Goal: Task Accomplishment & Management: Manage account settings

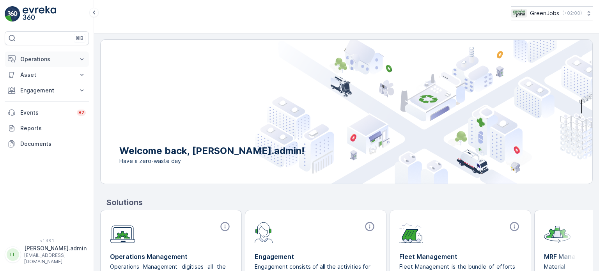
click at [30, 59] on p "Operations" at bounding box center [46, 59] width 53 height 8
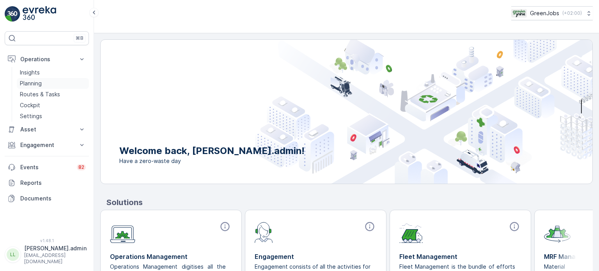
click at [34, 82] on p "Planning" at bounding box center [31, 84] width 22 height 8
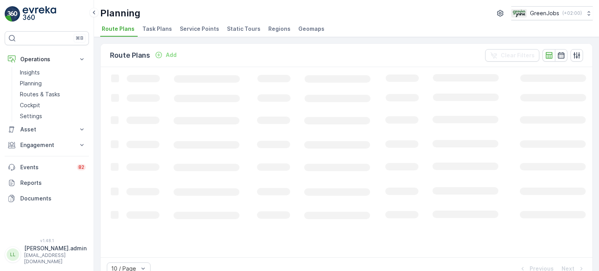
click at [186, 26] on span "Service Points" at bounding box center [199, 29] width 39 height 8
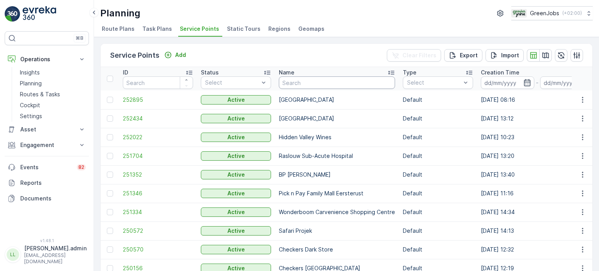
click at [337, 84] on input "text" at bounding box center [337, 82] width 116 height 12
type input "seegn"
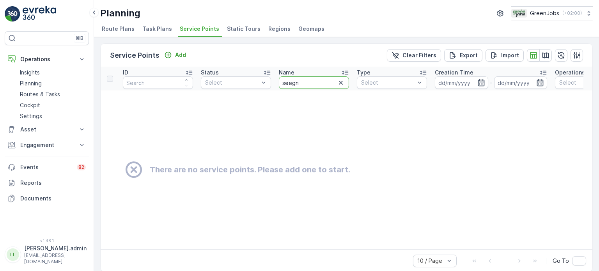
click at [332, 85] on input "seegn" at bounding box center [314, 82] width 70 height 12
type input "seegen"
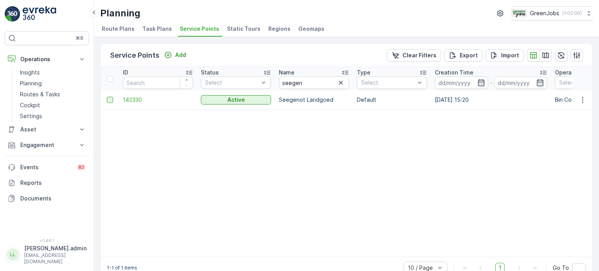
drag, startPoint x: 111, startPoint y: 99, endPoint x: 119, endPoint y: 99, distance: 7.8
click at [111, 99] on div at bounding box center [110, 100] width 6 height 6
click at [107, 97] on input "checkbox" at bounding box center [107, 97] width 0 height 0
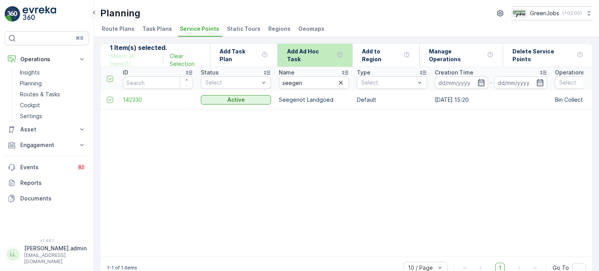
click at [325, 54] on p "Add Ad Hoc Task" at bounding box center [310, 56] width 46 height 16
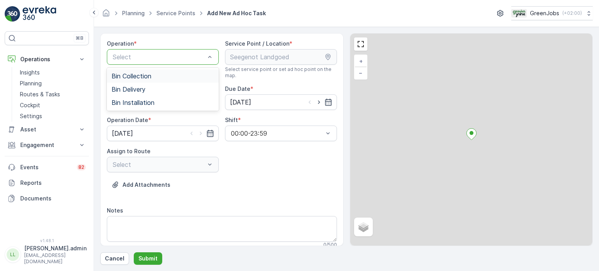
click at [145, 57] on div at bounding box center [159, 56] width 94 height 7
click at [139, 75] on span "Bin Collection" at bounding box center [132, 76] width 40 height 7
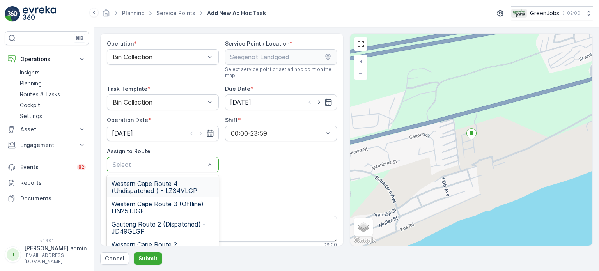
click at [163, 167] on div at bounding box center [159, 164] width 94 height 7
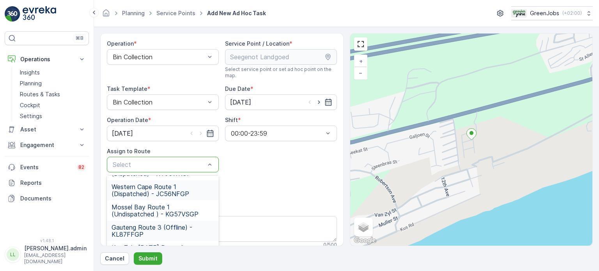
scroll to position [113, 0]
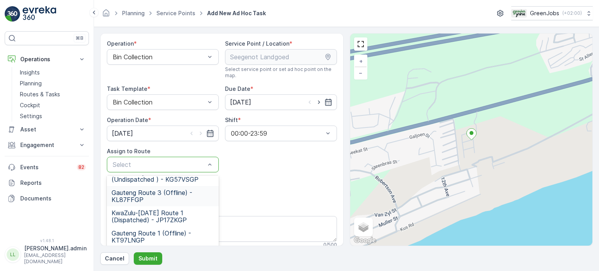
click at [124, 193] on span "Gauteng Route 3 (Offline) - KL87FFGP" at bounding box center [163, 196] width 103 height 14
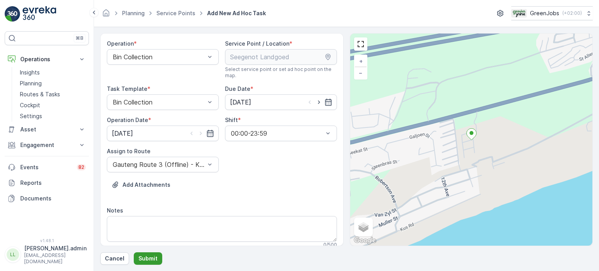
click at [151, 258] on p "Submit" at bounding box center [147, 259] width 19 height 8
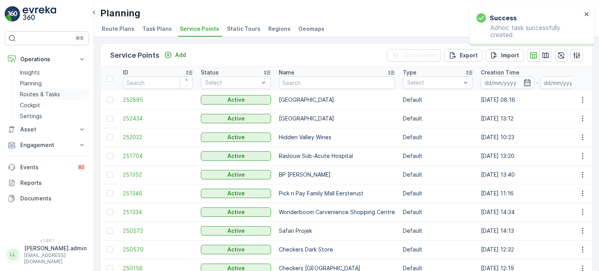
click at [51, 95] on p "Routes & Tasks" at bounding box center [40, 95] width 40 height 8
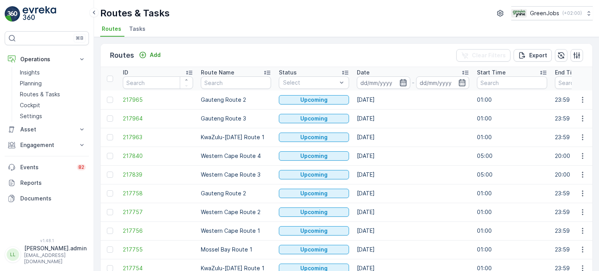
click at [401, 81] on icon "button" at bounding box center [403, 82] width 7 height 7
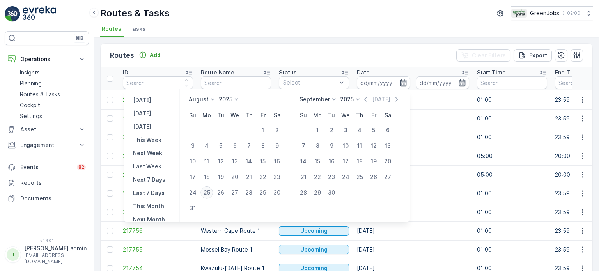
click at [208, 192] on div "25" at bounding box center [207, 192] width 12 height 12
type input "[DATE]"
click at [208, 191] on div "25" at bounding box center [207, 192] width 12 height 12
type input "[DATE]"
click at [208, 191] on div "25" at bounding box center [207, 192] width 12 height 12
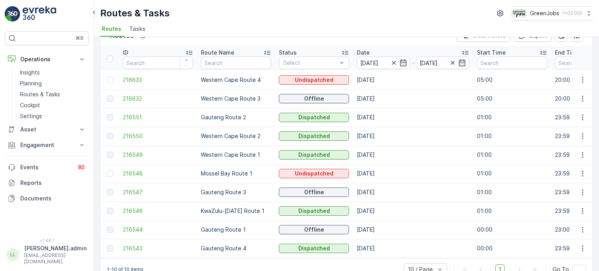
scroll to position [39, 0]
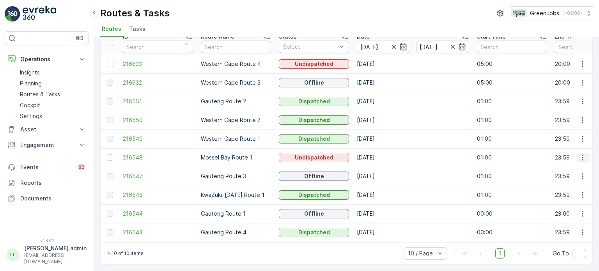
click at [582, 154] on icon "button" at bounding box center [583, 158] width 8 height 8
click at [545, 166] on span "See More Details" at bounding box center [564, 166] width 45 height 8
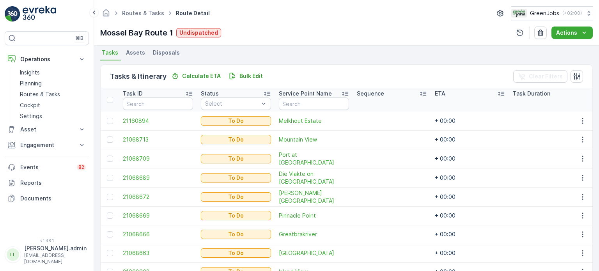
scroll to position [156, 0]
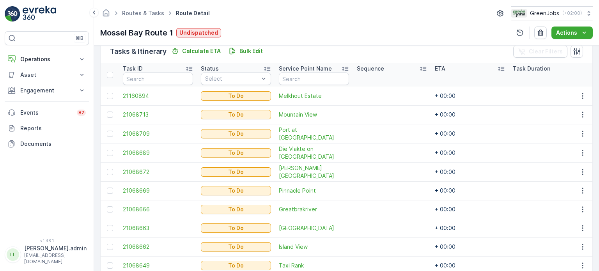
scroll to position [234, 0]
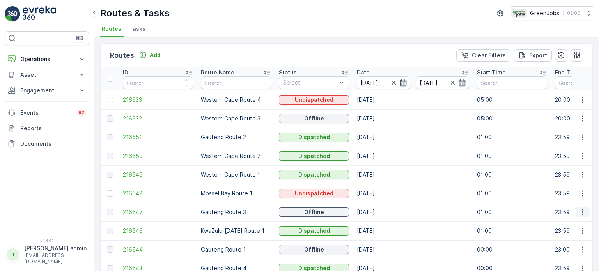
click at [582, 211] on icon "button" at bounding box center [582, 212] width 1 height 6
click at [563, 225] on span "See More Details" at bounding box center [564, 224] width 45 height 8
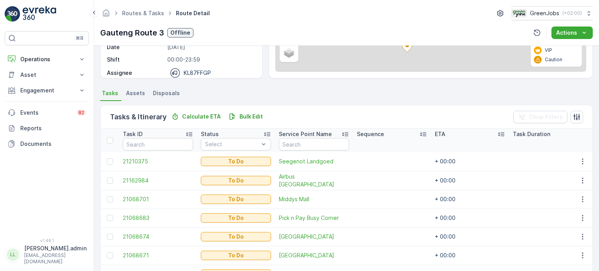
scroll to position [156, 0]
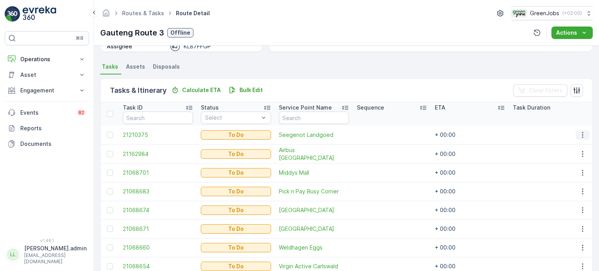
click at [580, 133] on icon "button" at bounding box center [583, 135] width 8 height 8
click at [558, 165] on span "Change Route" at bounding box center [563, 168] width 38 height 8
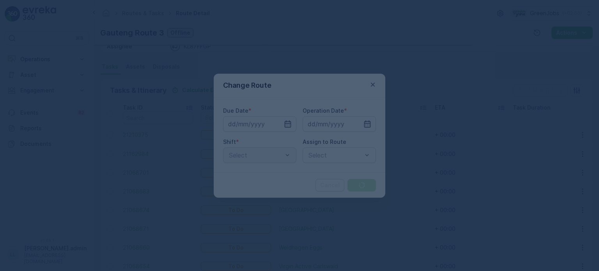
type input "[DATE]"
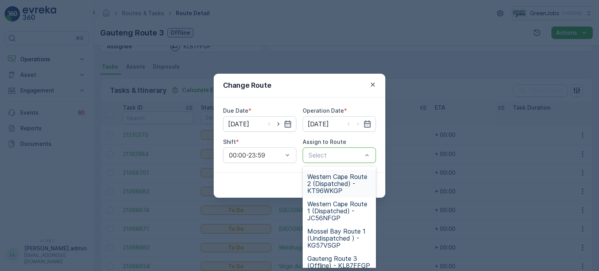
scroll to position [117, 0]
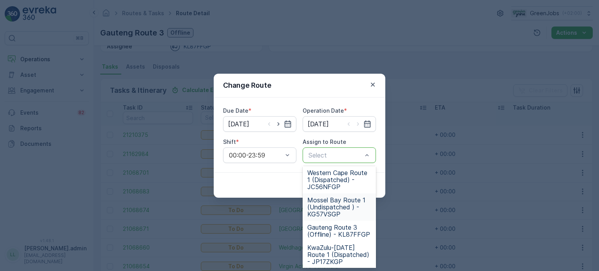
click at [324, 201] on span "Mossel Bay Route 1 (Undispatched ) - KG57VSGP" at bounding box center [339, 207] width 64 height 21
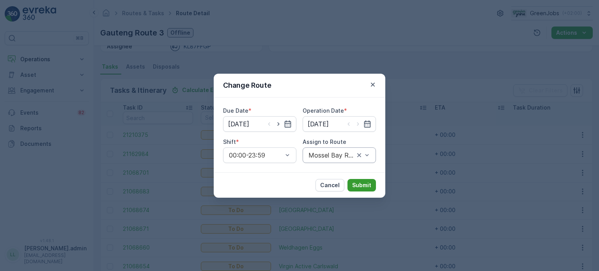
click at [355, 182] on p "Submit" at bounding box center [361, 185] width 19 height 8
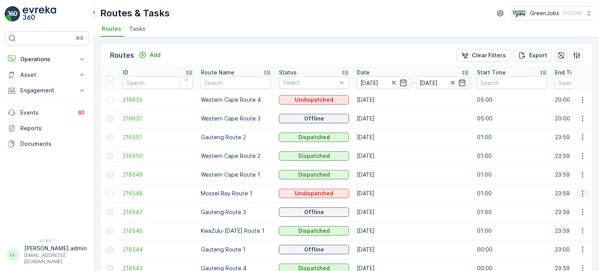
click at [582, 193] on icon "button" at bounding box center [582, 194] width 1 height 6
click at [562, 203] on span "See More Details" at bounding box center [564, 205] width 45 height 8
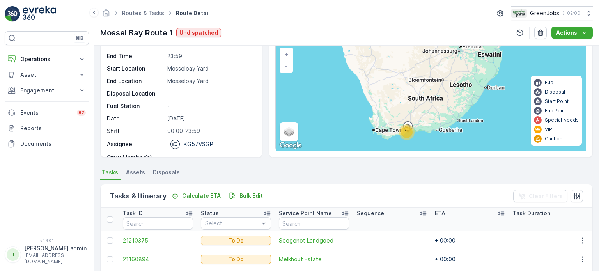
scroll to position [156, 0]
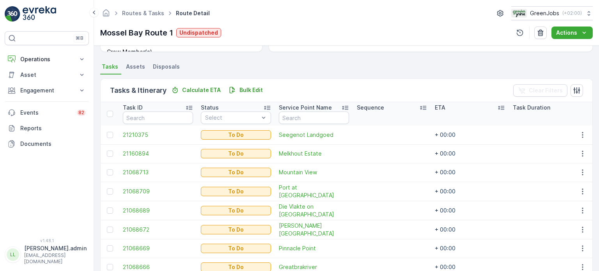
drag, startPoint x: 50, startPoint y: 92, endPoint x: 71, endPoint y: 109, distance: 27.4
click at [51, 92] on p "Engagement" at bounding box center [46, 91] width 53 height 8
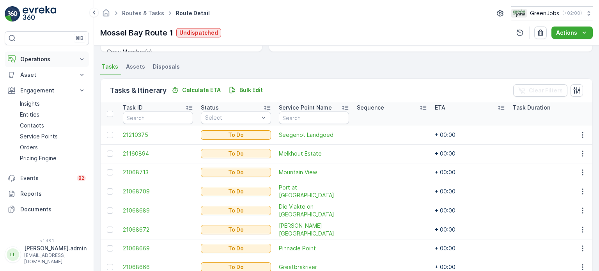
click at [45, 59] on p "Operations" at bounding box center [46, 59] width 53 height 8
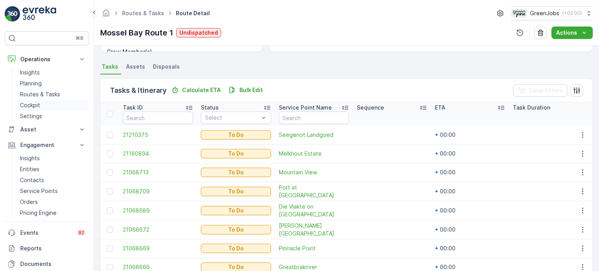
drag, startPoint x: 36, startPoint y: 95, endPoint x: 78, endPoint y: 101, distance: 42.6
click at [37, 95] on p "Routes & Tasks" at bounding box center [40, 95] width 40 height 8
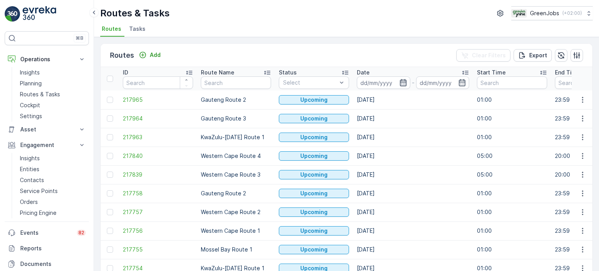
click at [400, 83] on icon "button" at bounding box center [403, 82] width 7 height 7
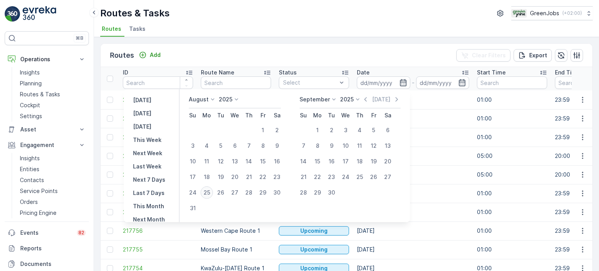
click at [211, 196] on div "25" at bounding box center [207, 192] width 12 height 12
type input "[DATE]"
click at [211, 195] on div "25" at bounding box center [207, 192] width 12 height 12
type input "[DATE]"
click at [211, 194] on div "25" at bounding box center [207, 192] width 12 height 12
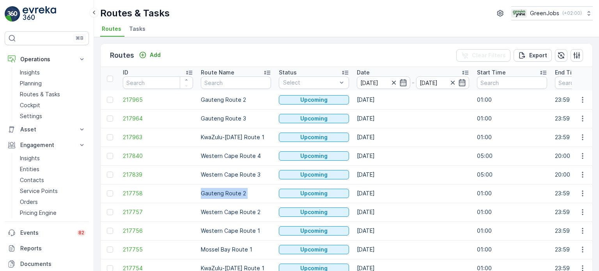
click at [211, 194] on td "Gauteng Route 2" at bounding box center [236, 193] width 78 height 19
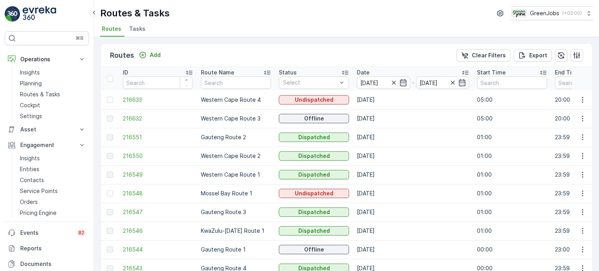
scroll to position [39, 0]
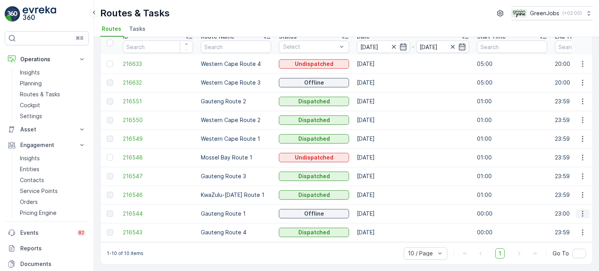
click at [579, 210] on icon "button" at bounding box center [583, 214] width 8 height 8
click at [559, 223] on span "See More Details" at bounding box center [564, 222] width 45 height 8
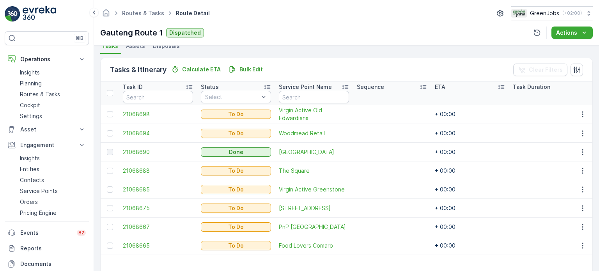
scroll to position [195, 0]
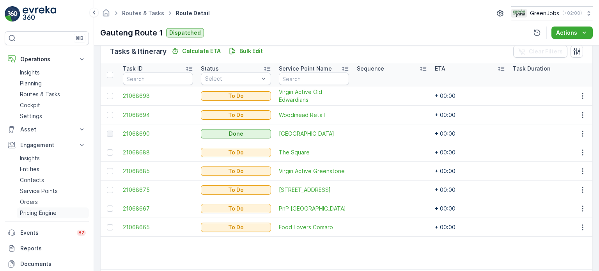
click at [35, 209] on p "Pricing Engine" at bounding box center [38, 213] width 37 height 8
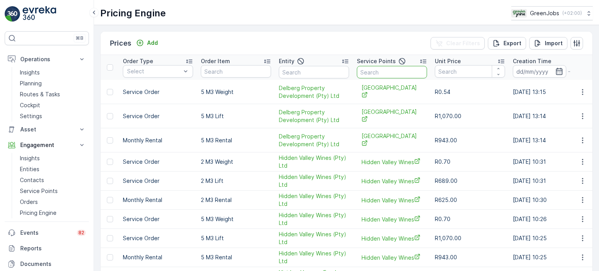
click at [378, 70] on input "text" at bounding box center [392, 72] width 70 height 12
type input "south"
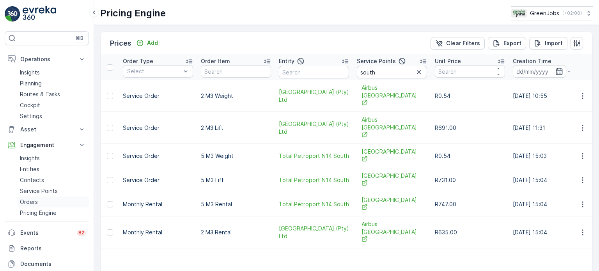
click at [33, 200] on p "Orders" at bounding box center [29, 202] width 18 height 8
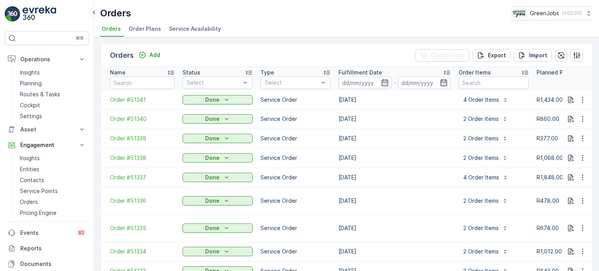
click at [156, 30] on span "Order Plans" at bounding box center [145, 29] width 32 height 8
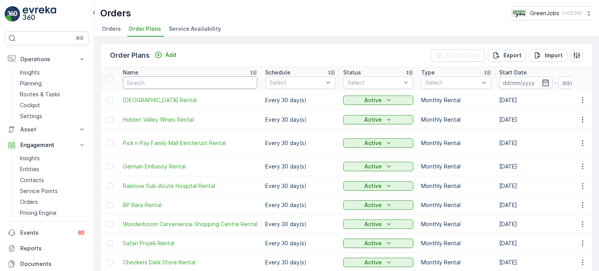
click at [157, 79] on input "text" at bounding box center [190, 82] width 135 height 12
type input "sou"
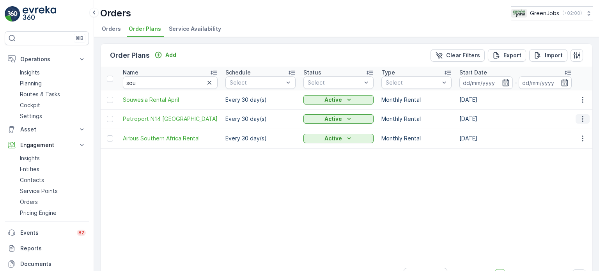
click at [582, 116] on icon "button" at bounding box center [582, 119] width 1 height 6
click at [573, 129] on span "See more details" at bounding box center [571, 130] width 44 height 8
click at [583, 121] on icon "button" at bounding box center [583, 119] width 8 height 8
click at [574, 140] on span "Edit Order Plan" at bounding box center [568, 141] width 39 height 8
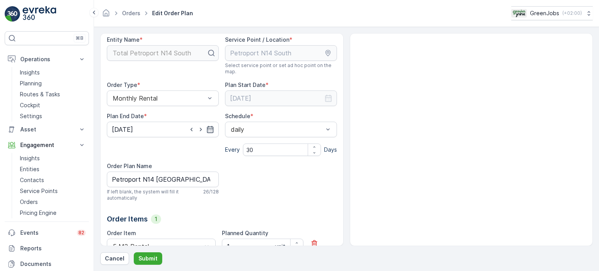
scroll to position [86, 0]
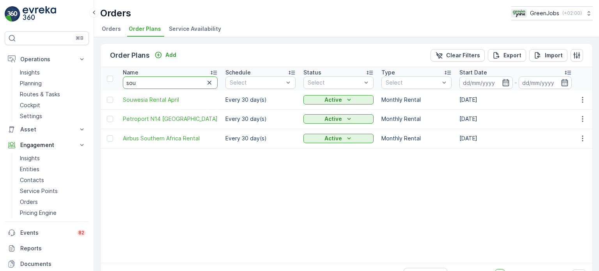
click at [158, 82] on input "sou" at bounding box center [170, 82] width 95 height 12
type input "s"
type input "p"
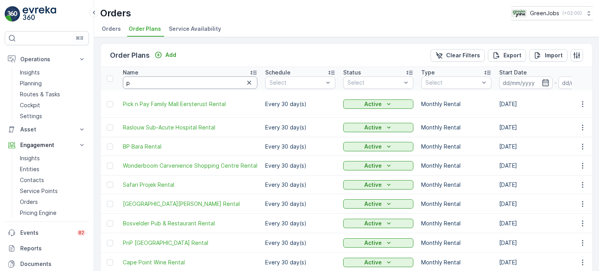
click at [175, 87] on input "p" at bounding box center [190, 82] width 135 height 12
type input "petro"
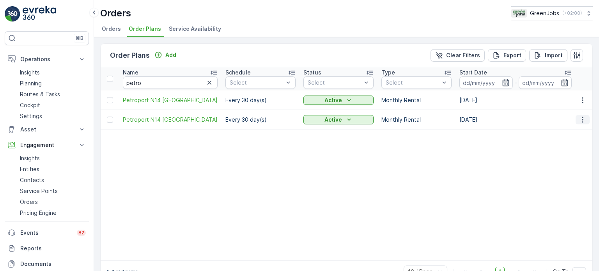
click at [582, 121] on icon "button" at bounding box center [583, 120] width 8 height 8
click at [560, 142] on span "Edit Order Plan" at bounding box center [568, 142] width 39 height 8
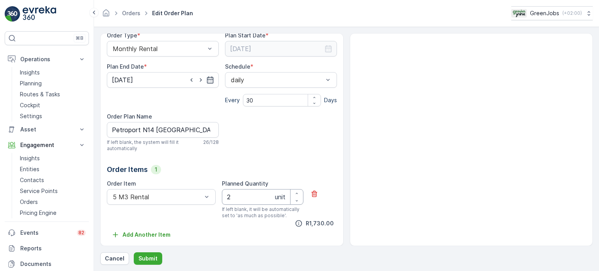
scroll to position [86, 0]
click at [109, 260] on p "Cancel" at bounding box center [115, 259] width 20 height 8
